Goal: Use online tool/utility: Utilize a website feature to perform a specific function

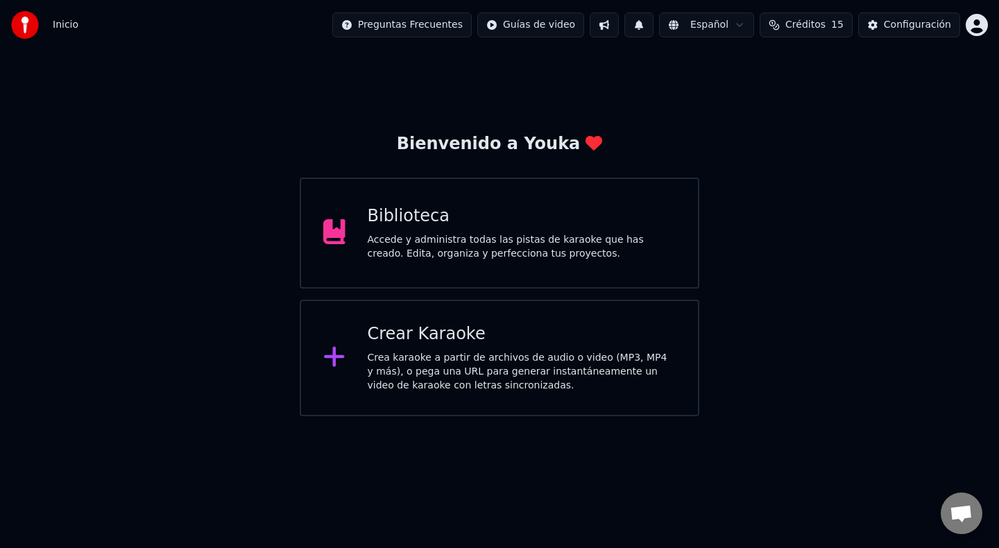
click at [646, 351] on div "Crea karaoke a partir de archivos de audio o video (MP3, MP4 y más), o pega una…" at bounding box center [522, 372] width 309 height 42
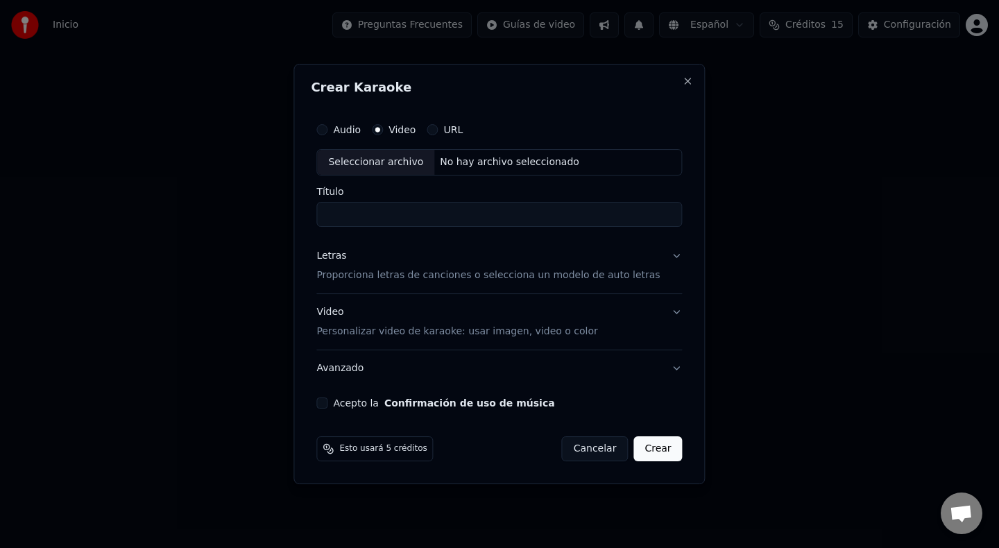
click at [407, 163] on div "Seleccionar archivo" at bounding box center [375, 162] width 117 height 25
type input "**********"
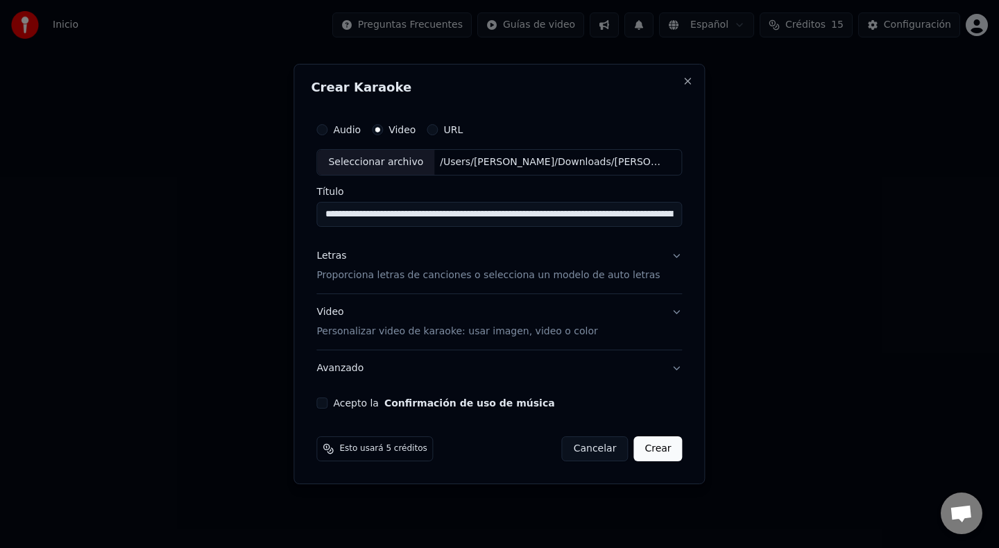
click at [666, 257] on button "Letras Proporciona letras de canciones o selecciona un modelo de auto letras" at bounding box center [499, 266] width 366 height 56
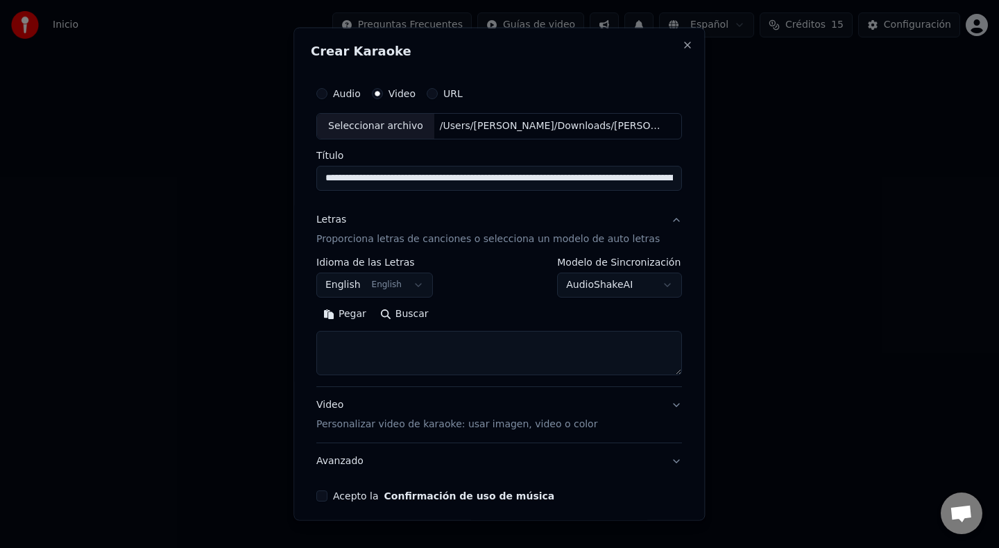
click at [361, 314] on button "Pegar" at bounding box center [344, 313] width 57 height 22
type textarea "**********"
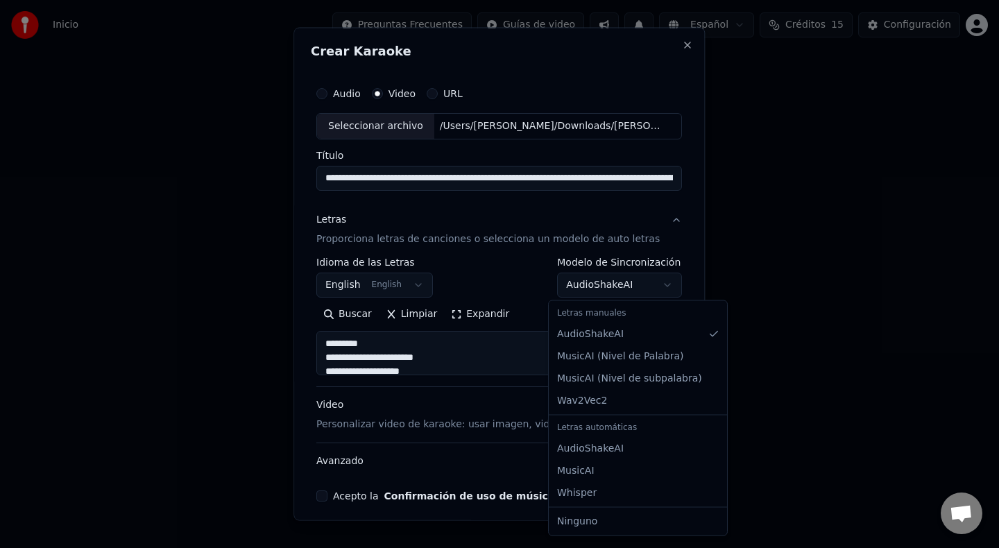
click at [658, 285] on body "Inicio Preguntas Frecuentes Guías de video Español Créditos 15 Configuración Bi…" at bounding box center [499, 208] width 999 height 416
select select "**********"
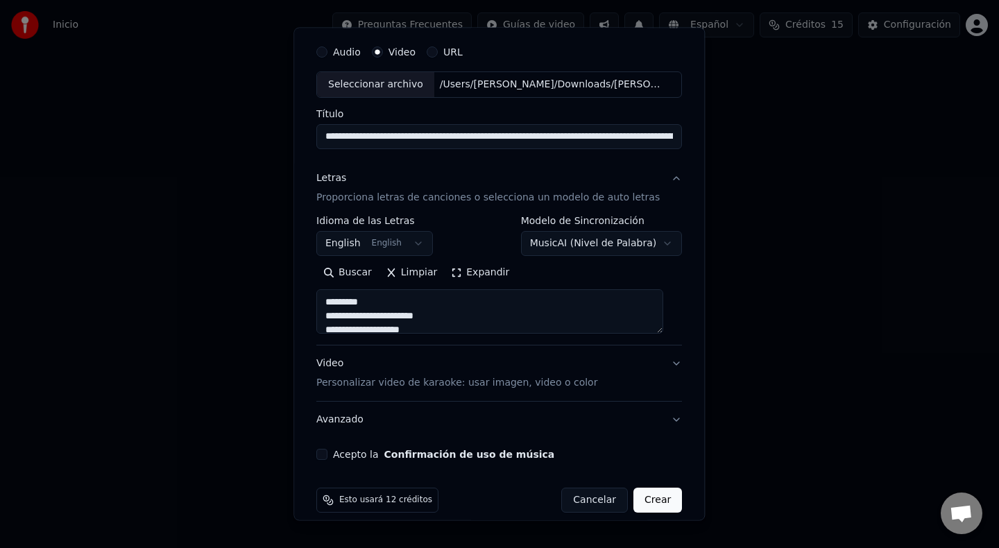
scroll to position [56, 0]
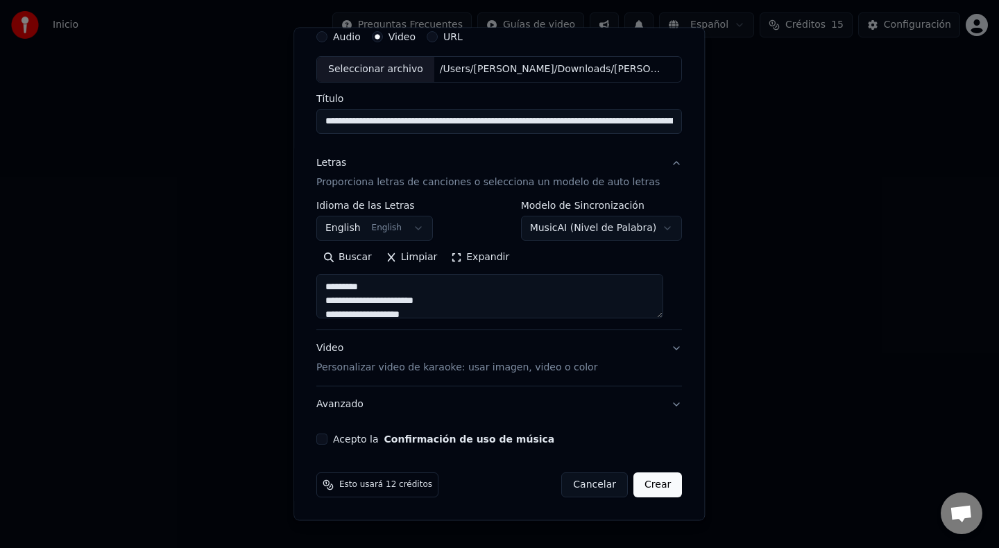
click at [327, 438] on button "Acepto la Confirmación de uso de música" at bounding box center [321, 439] width 11 height 11
click at [651, 486] on button "Crear" at bounding box center [657, 484] width 49 height 25
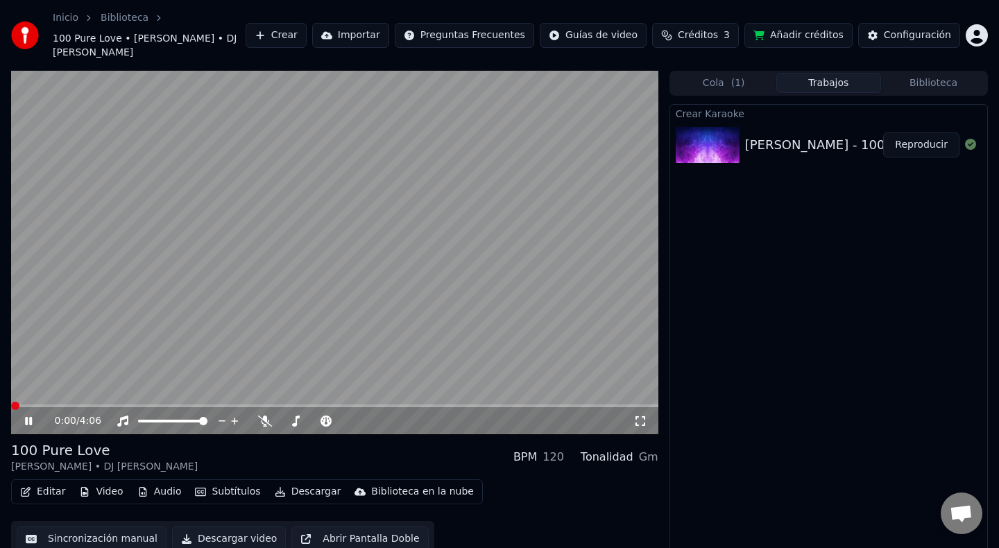
click at [0, 398] on div "0:00 / 4:06 100 Pure Love [PERSON_NAME] • DJ [PERSON_NAME] BPM 120 Tonalidad Gm…" at bounding box center [499, 321] width 999 height 500
click at [30, 420] on icon at bounding box center [28, 421] width 7 height 8
click at [0, 403] on div "0:00 / 4:06 100 Pure Love [PERSON_NAME] • DJ [PERSON_NAME] BPM 120 Tonalidad Gm…" at bounding box center [499, 321] width 999 height 500
click at [28, 420] on icon at bounding box center [28, 421] width 8 height 10
click at [914, 150] on button "Reproducir" at bounding box center [921, 145] width 76 height 25
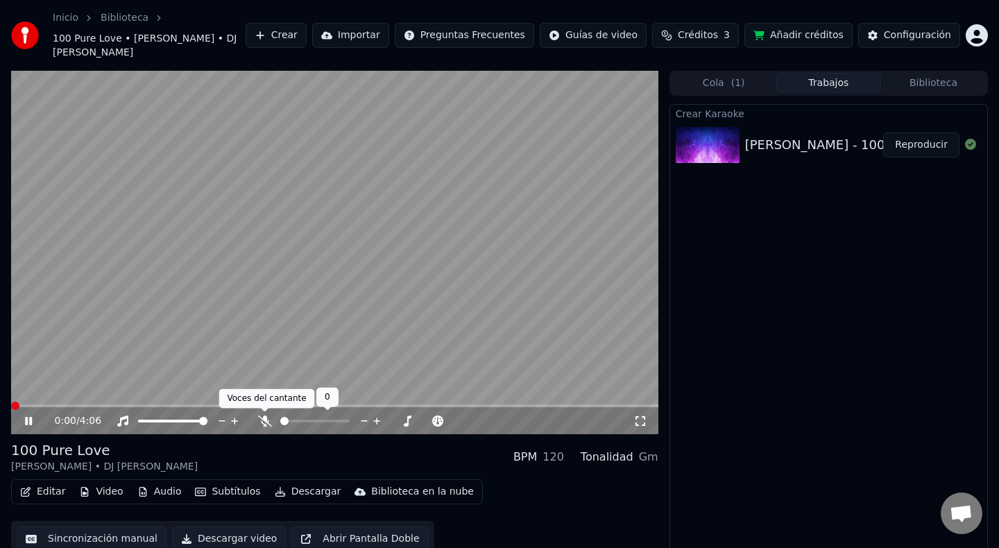
click at [264, 422] on icon at bounding box center [265, 421] width 14 height 11
click at [264, 423] on icon at bounding box center [265, 421] width 14 height 11
click at [373, 422] on div "0:00 / 4:06" at bounding box center [344, 421] width 579 height 14
click at [380, 429] on div "0:00 / 4:06" at bounding box center [334, 421] width 647 height 28
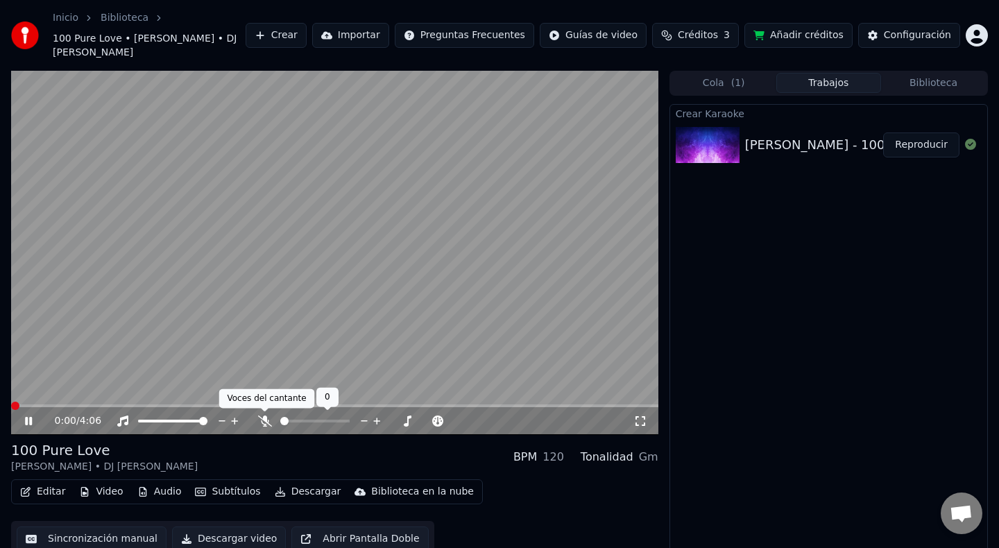
click at [262, 418] on icon at bounding box center [265, 421] width 14 height 11
click at [422, 419] on div "0:00 / 4:06" at bounding box center [344, 421] width 579 height 14
click at [394, 417] on div "0:00 / 4:06" at bounding box center [344, 421] width 579 height 14
click at [265, 422] on icon at bounding box center [265, 421] width 8 height 11
click at [264, 425] on icon at bounding box center [265, 421] width 14 height 11
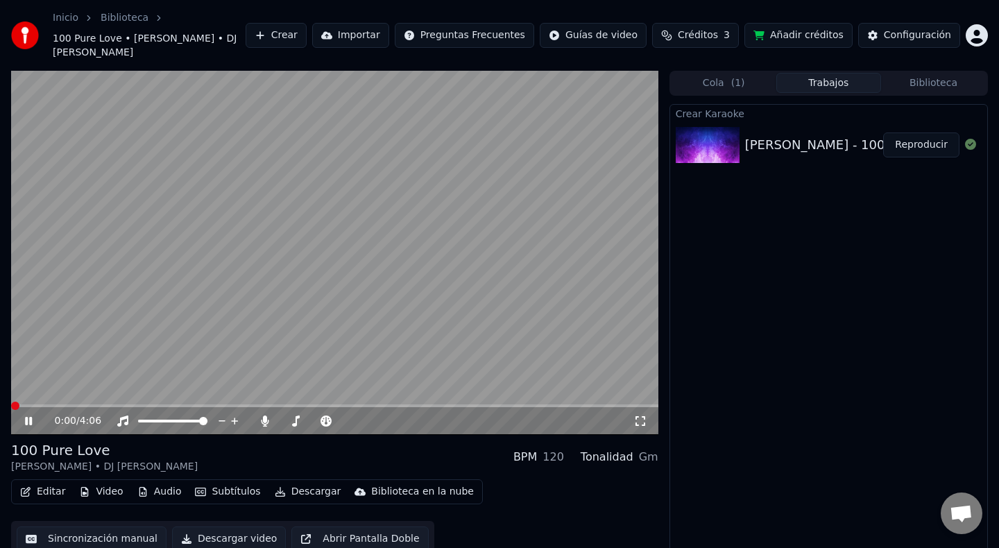
click at [463, 423] on div "0:00 / 4:06" at bounding box center [344, 421] width 579 height 14
click at [460, 423] on div "0:00 / 4:06" at bounding box center [344, 421] width 579 height 14
click at [438, 424] on div "0:00 / 4:06" at bounding box center [344, 421] width 579 height 14
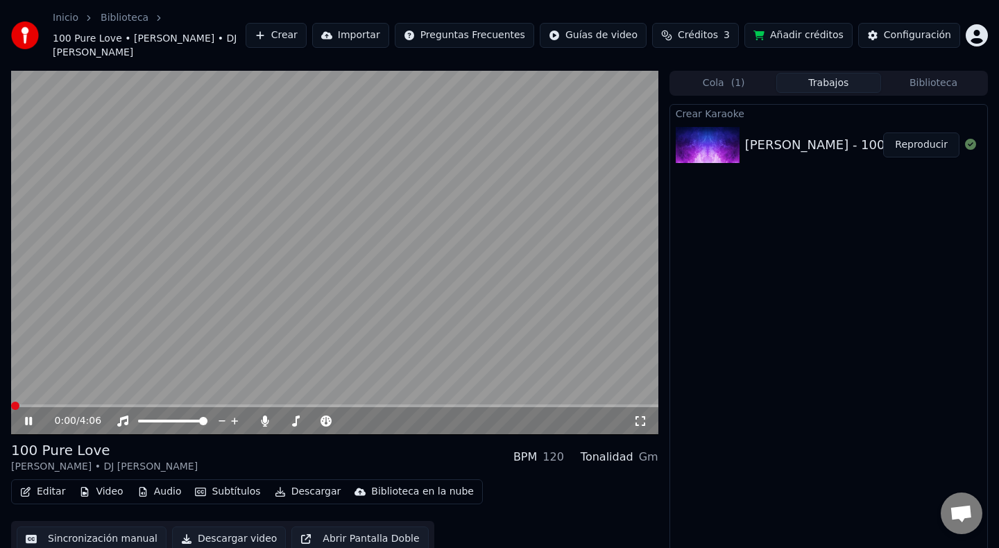
click at [434, 424] on div "0:00 / 4:06" at bounding box center [344, 421] width 579 height 14
click at [28, 418] on icon at bounding box center [38, 421] width 33 height 11
click at [28, 418] on icon at bounding box center [28, 421] width 8 height 10
click at [372, 417] on div "0:00 / 4:06" at bounding box center [344, 421] width 579 height 14
click at [377, 420] on div "0:00 / 4:06" at bounding box center [344, 421] width 579 height 14
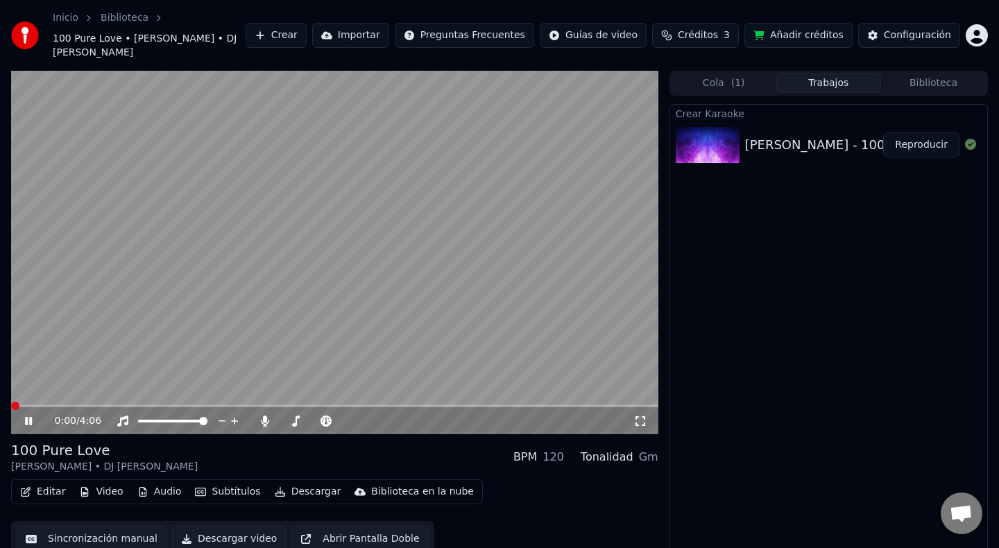
click at [392, 416] on div "0:00 / 4:06" at bounding box center [344, 421] width 579 height 14
click at [408, 421] on div "0:00 / 4:06" at bounding box center [344, 421] width 579 height 14
click at [399, 426] on div "0:00 / 4:06" at bounding box center [344, 421] width 579 height 14
click at [369, 417] on div "0:00 / 4:06" at bounding box center [344, 421] width 579 height 14
click at [373, 414] on div "0:00 / 4:06" at bounding box center [344, 421] width 579 height 14
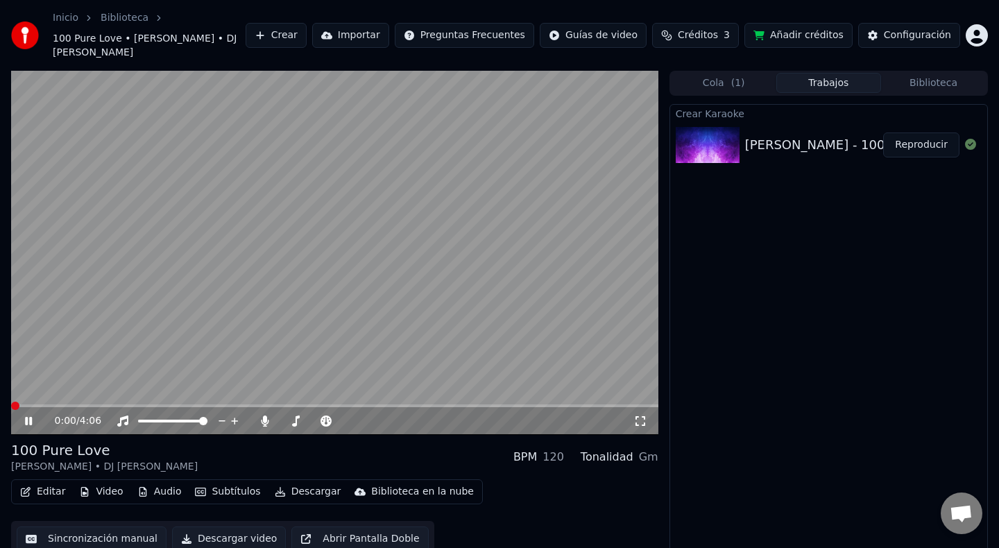
click at [363, 415] on div "0:00 / 4:06" at bounding box center [344, 421] width 579 height 14
click at [366, 419] on div "0:00 / 4:06" at bounding box center [344, 421] width 579 height 14
click at [371, 418] on div "0:00 / 4:06" at bounding box center [344, 421] width 579 height 14
click at [930, 83] on button "Biblioteca" at bounding box center [933, 83] width 105 height 20
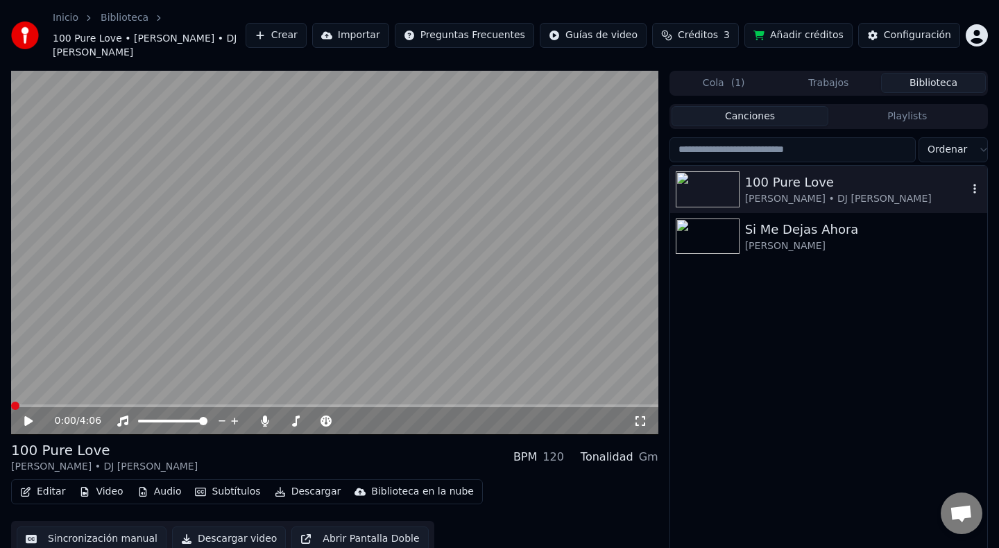
click at [975, 187] on icon "button" at bounding box center [975, 188] width 14 height 11
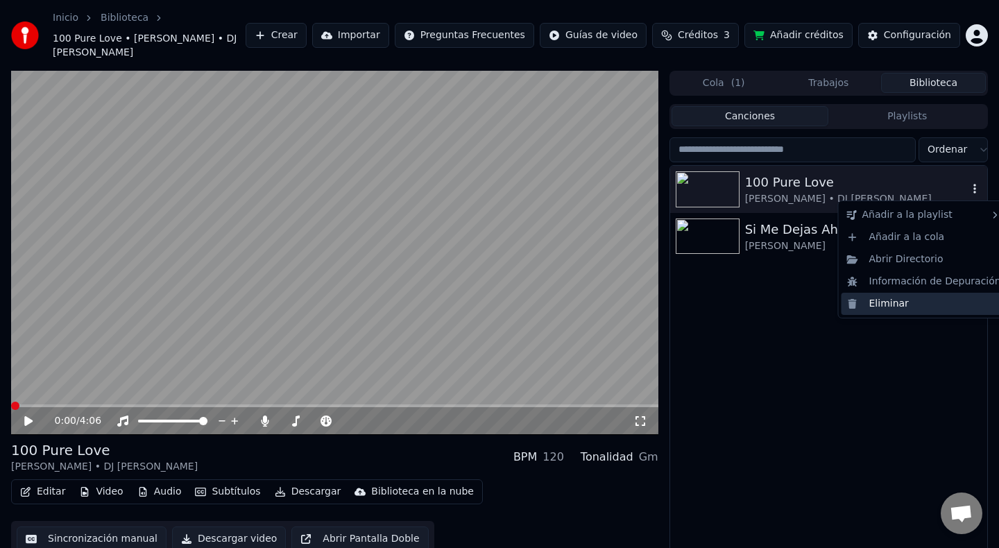
click at [923, 303] on div "Eliminar" at bounding box center [924, 304] width 165 height 22
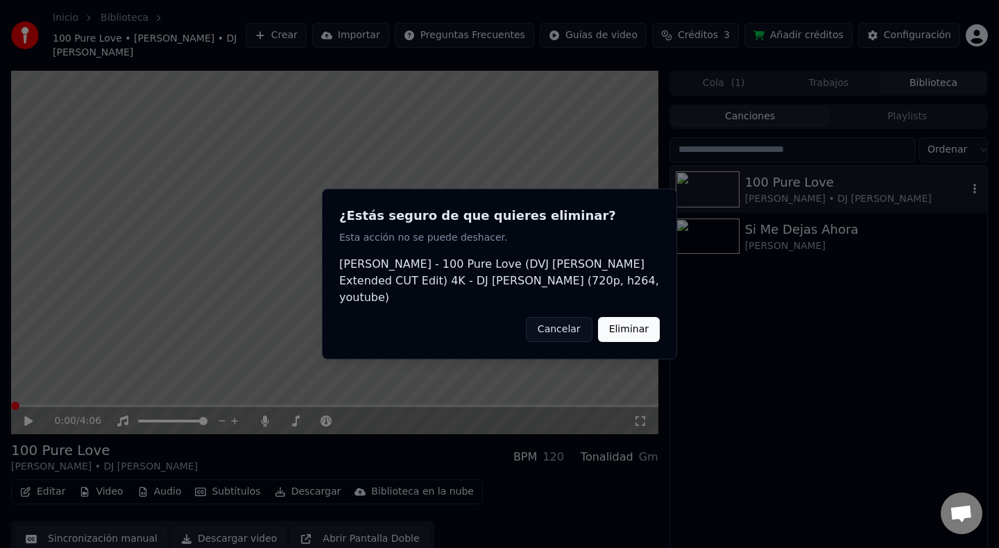
click at [639, 324] on button "Eliminar" at bounding box center [629, 329] width 62 height 25
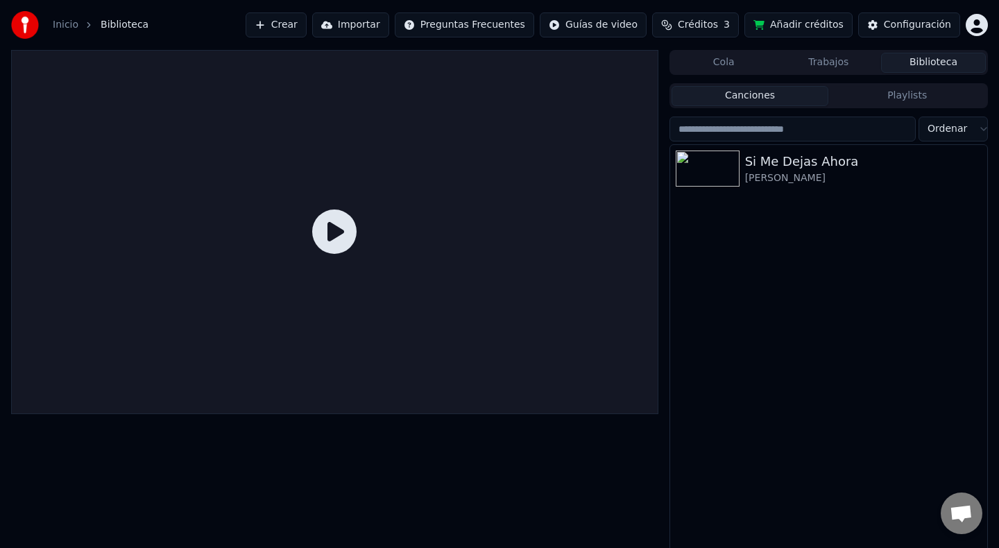
click at [738, 94] on button "Canciones" at bounding box center [750, 96] width 157 height 20
click at [298, 24] on button "Crear" at bounding box center [276, 24] width 61 height 25
click at [785, 275] on div "Si Me Dejas Ahora [PERSON_NAME]" at bounding box center [828, 350] width 317 height 410
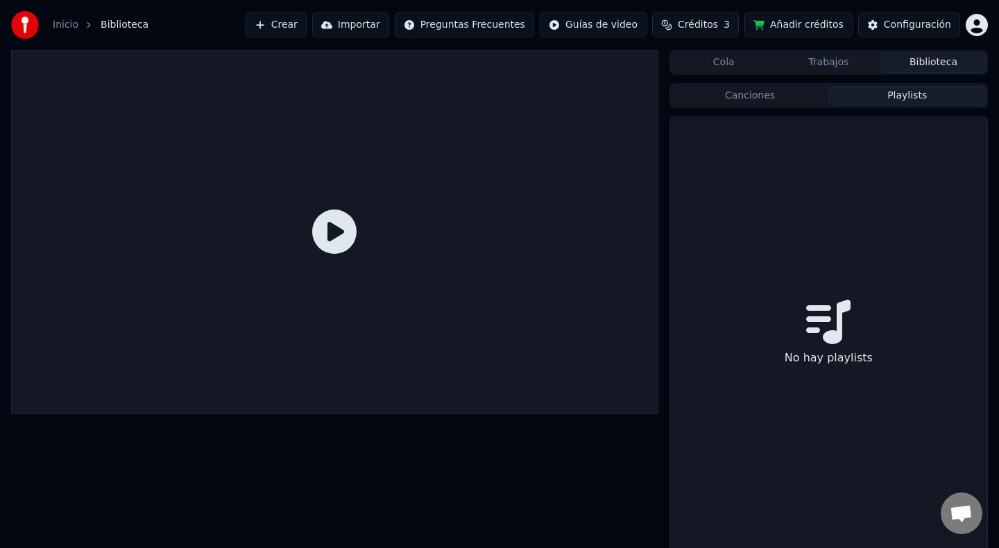
click at [903, 103] on button "Playlists" at bounding box center [906, 96] width 157 height 20
click at [774, 102] on button "Canciones" at bounding box center [750, 96] width 157 height 20
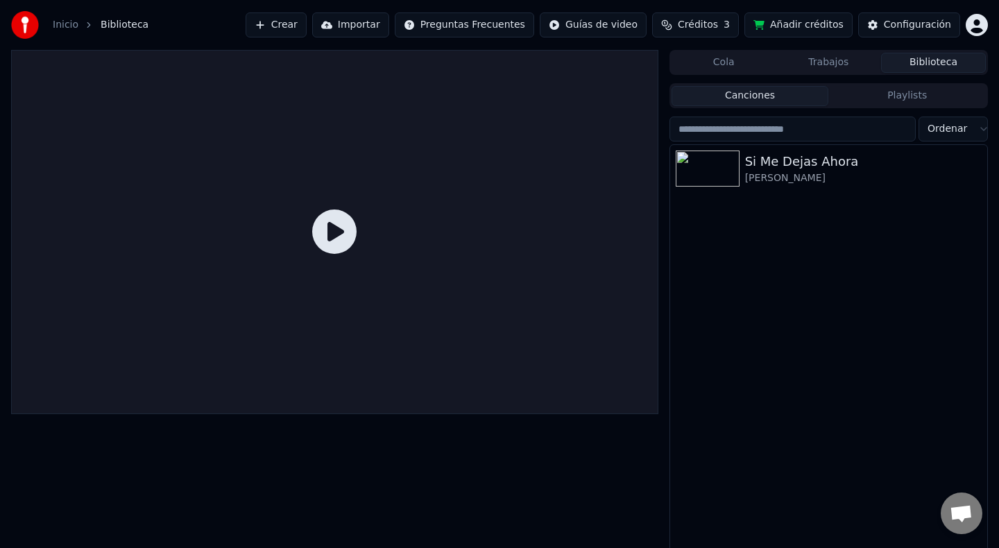
click at [333, 238] on icon at bounding box center [334, 232] width 44 height 44
click at [333, 231] on icon at bounding box center [334, 232] width 44 height 44
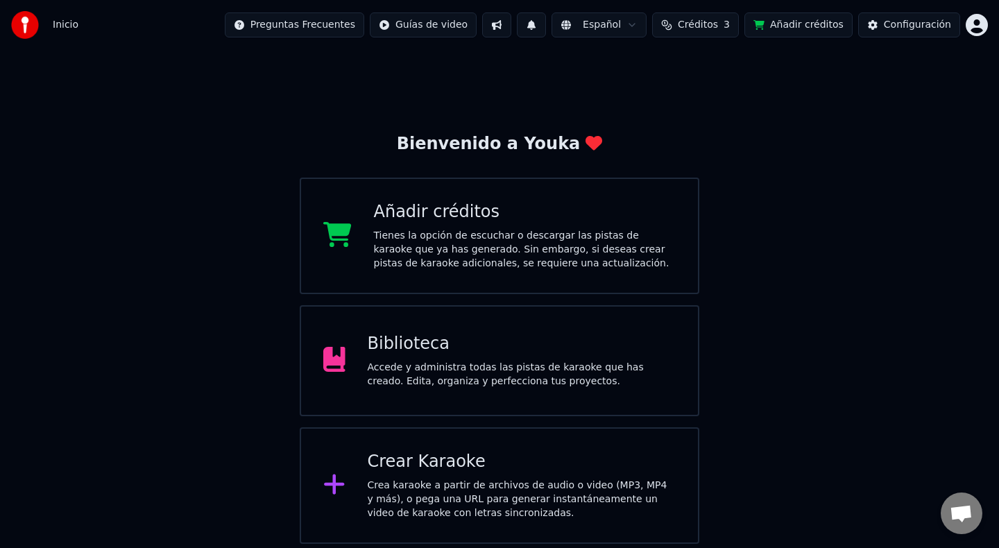
click at [627, 479] on div "Crea karaoke a partir de archivos de audio o video (MP3, MP4 y más), o pega una…" at bounding box center [522, 500] width 309 height 42
click at [621, 222] on div "Añadir créditos" at bounding box center [525, 212] width 302 height 22
click at [491, 369] on div "Accede y administra todas las pistas de karaoke que has creado. Edita, organiza…" at bounding box center [522, 375] width 309 height 28
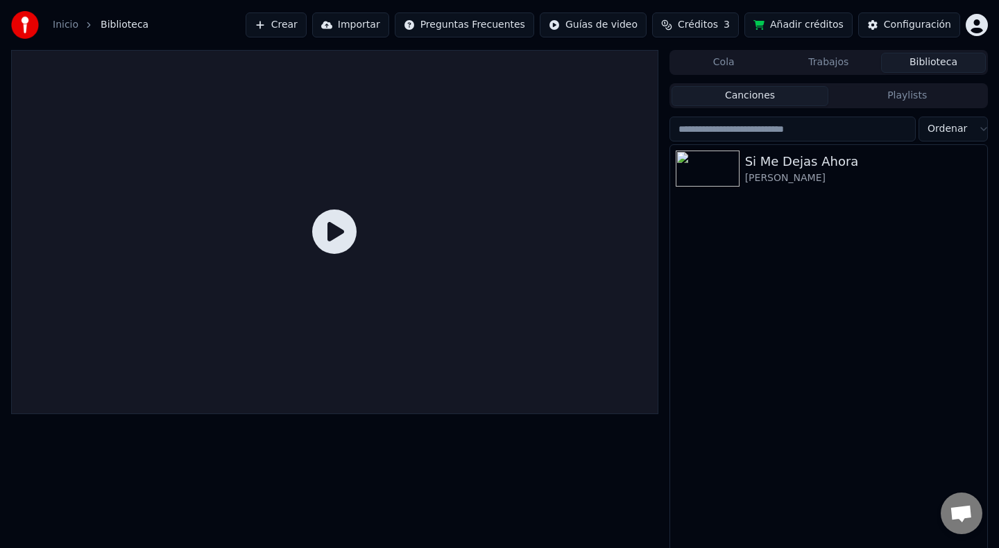
click at [903, 101] on button "Playlists" at bounding box center [906, 96] width 157 height 20
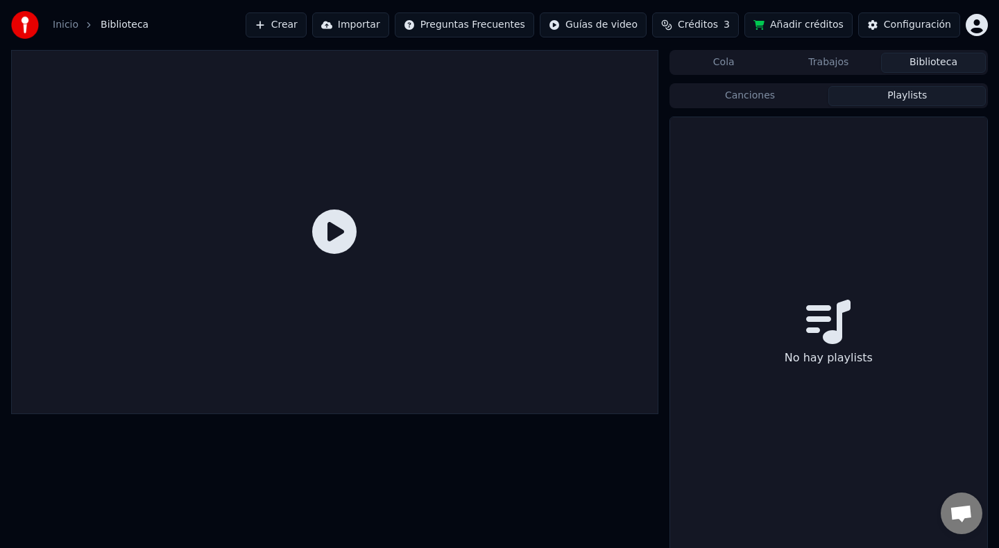
click at [790, 101] on button "Canciones" at bounding box center [750, 96] width 157 height 20
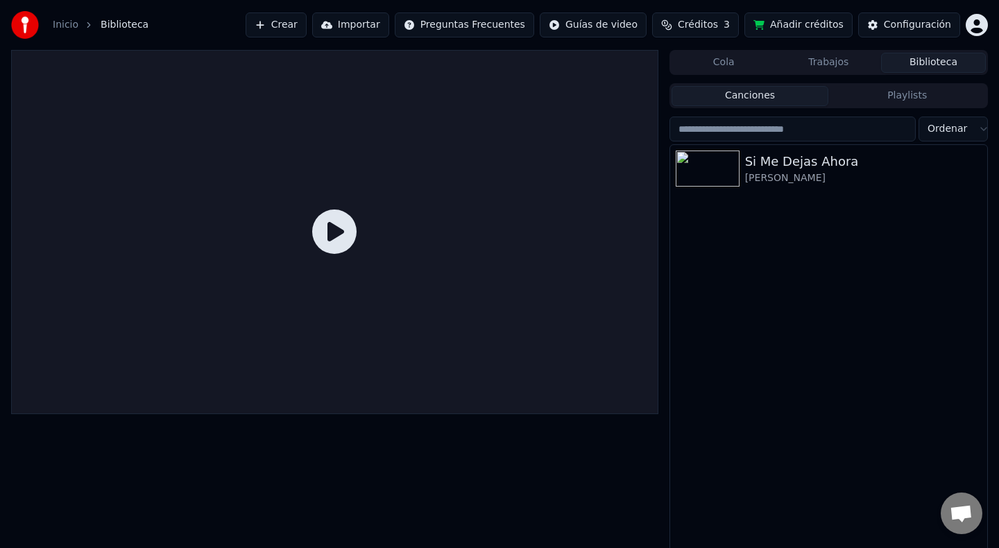
click at [824, 245] on div "Si Me Dejas Ahora [PERSON_NAME]" at bounding box center [828, 350] width 317 height 410
